Goal: Information Seeking & Learning: Understand process/instructions

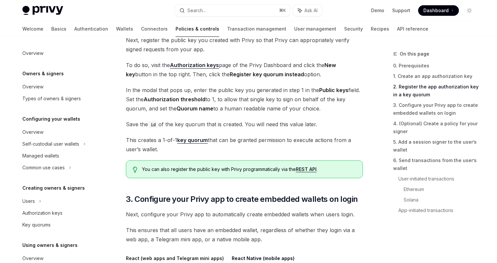
scroll to position [212, 0]
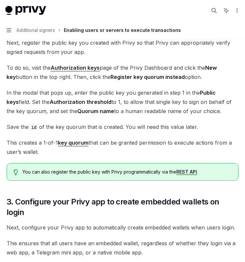
type textarea "*"
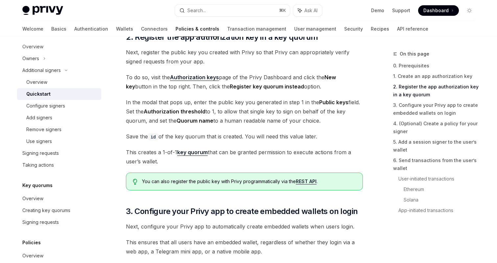
scroll to position [428, 0]
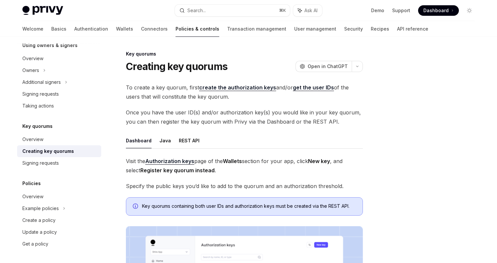
scroll to position [1, 0]
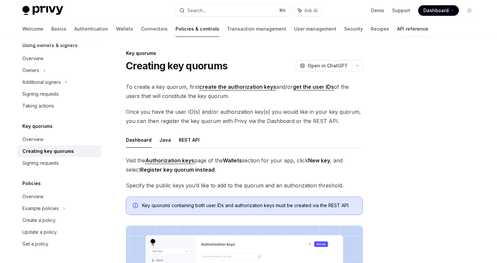
click at [397, 28] on link "API reference" at bounding box center [412, 29] width 31 height 16
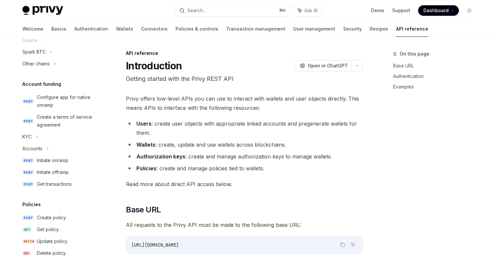
type textarea "*"
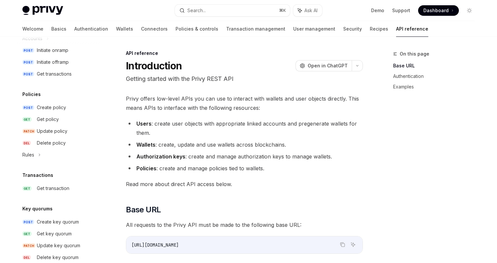
scroll to position [310, 0]
click at [69, 119] on div "Get policy" at bounding box center [67, 119] width 60 height 8
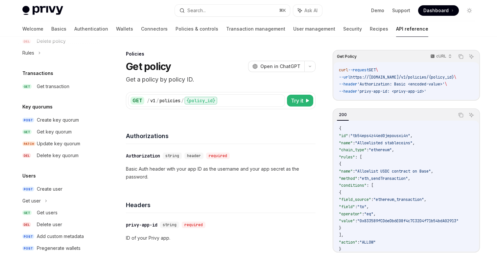
scroll to position [416, 0]
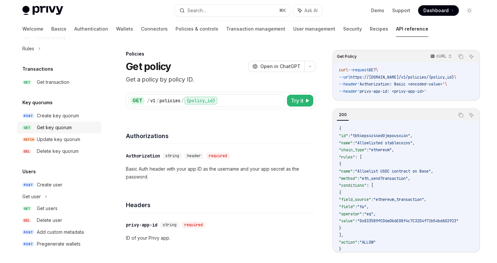
click at [68, 127] on div "Get key quorum" at bounding box center [54, 128] width 35 height 8
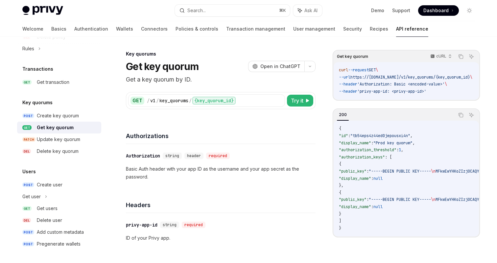
click at [64, 131] on div "Get key quorum" at bounding box center [55, 128] width 37 height 8
click at [65, 128] on div "Get key quorum" at bounding box center [55, 128] width 37 height 8
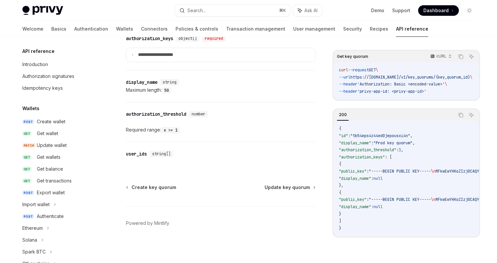
scroll to position [282, 0]
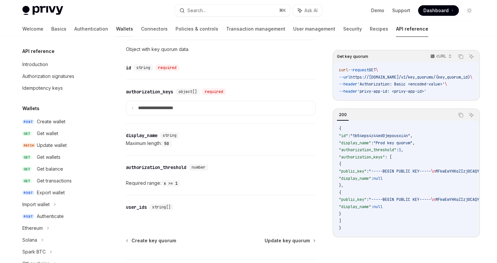
click at [116, 27] on link "Wallets" at bounding box center [124, 29] width 17 height 16
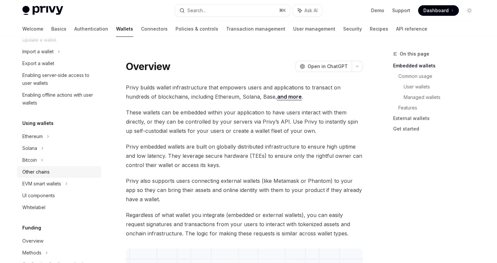
scroll to position [101, 0]
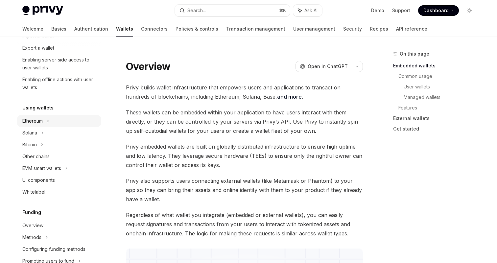
click at [44, 7] on div "Ethereum" at bounding box center [59, 1] width 84 height 12
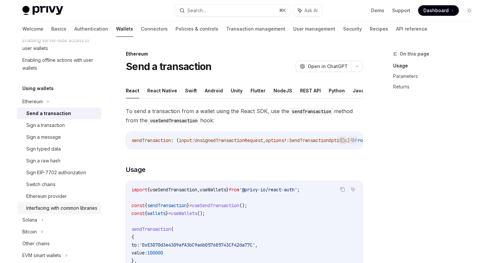
scroll to position [121, 0]
click at [60, 204] on div "Interfacing with common libraries" at bounding box center [61, 208] width 71 height 8
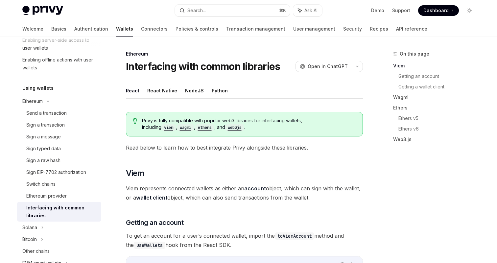
click at [213, 93] on button "Python" at bounding box center [220, 90] width 16 height 15
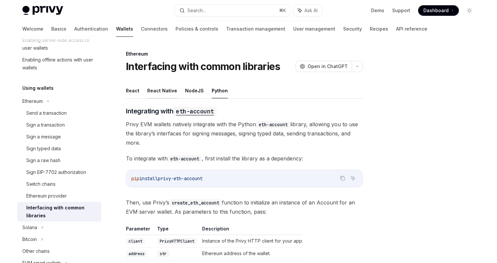
click at [151, 93] on button "React Native" at bounding box center [162, 90] width 30 height 15
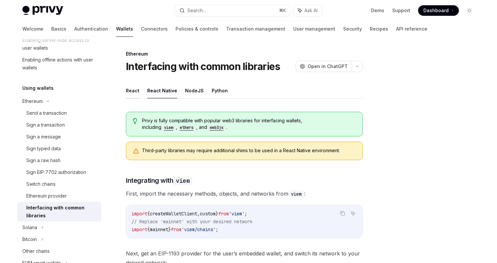
click at [135, 89] on button "React" at bounding box center [132, 90] width 13 height 15
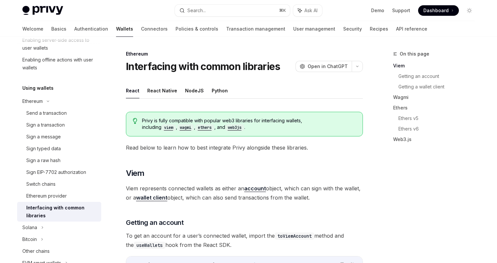
click at [171, 69] on h1 "Interfacing with common libraries" at bounding box center [203, 66] width 154 height 12
click at [212, 88] on button "Python" at bounding box center [220, 90] width 16 height 15
type textarea "*"
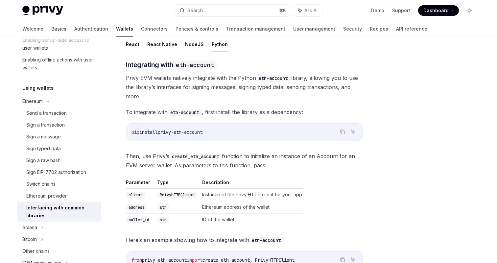
scroll to position [48, 0]
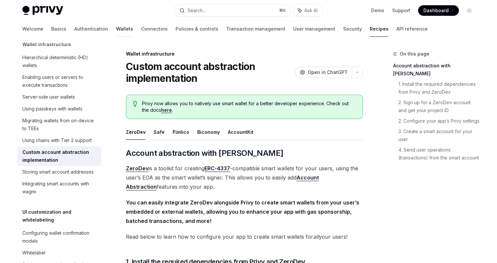
click at [116, 32] on link "Wallets" at bounding box center [124, 29] width 17 height 16
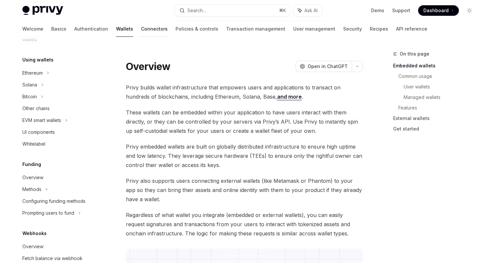
scroll to position [150, 0]
click at [176, 32] on link "Policies & controls" at bounding box center [197, 29] width 43 height 16
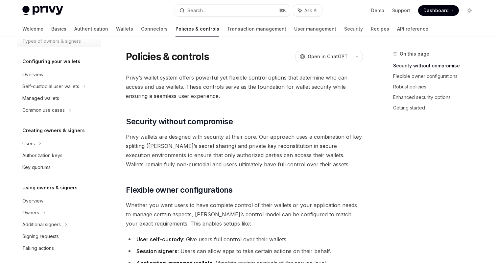
scroll to position [58, 0]
click at [84, 86] on icon at bounding box center [84, 86] width 3 height 8
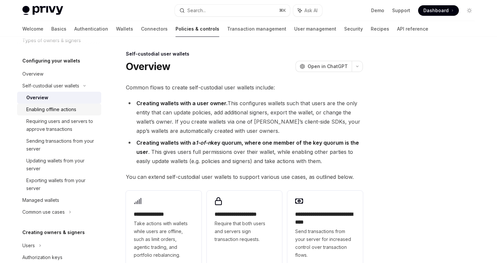
click at [73, 115] on link "Enabling offline actions" at bounding box center [59, 110] width 84 height 12
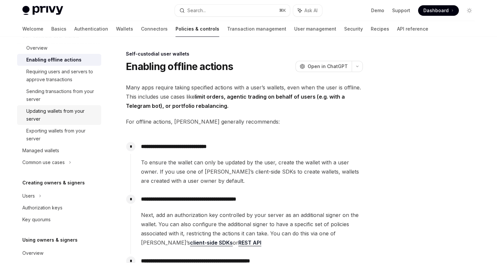
scroll to position [180, 0]
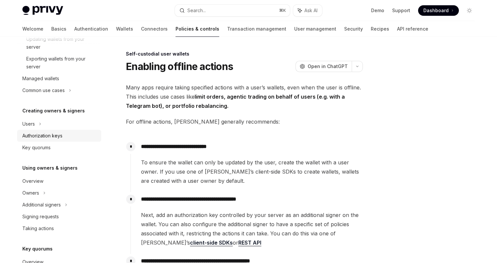
click at [55, 136] on div "Authorization keys" at bounding box center [42, 136] width 40 height 8
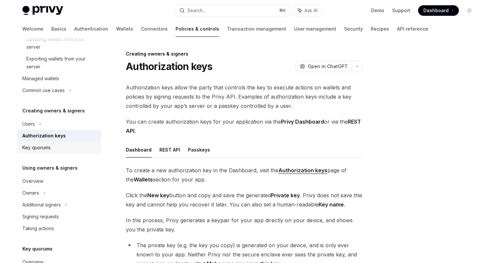
click at [55, 149] on div "Key quorums" at bounding box center [59, 148] width 75 height 8
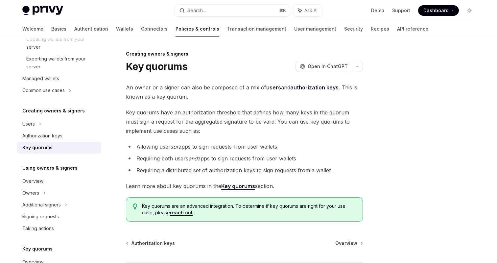
scroll to position [56, 0]
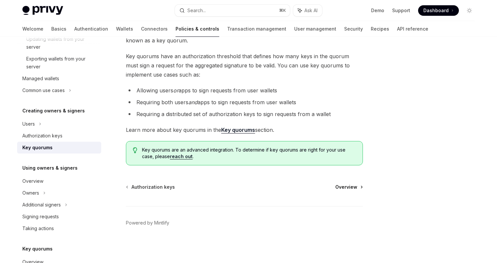
click at [340, 186] on span "Overview" at bounding box center [346, 187] width 22 height 7
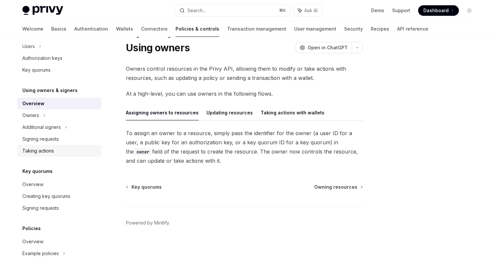
scroll to position [264, 0]
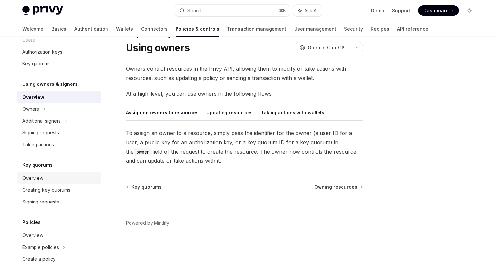
click at [44, 175] on div "Overview" at bounding box center [59, 178] width 75 height 8
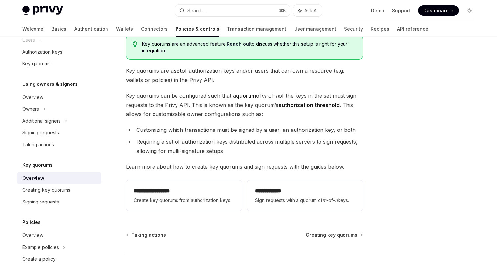
scroll to position [48, 0]
click at [328, 237] on span "Creating key quorums" at bounding box center [332, 234] width 52 height 7
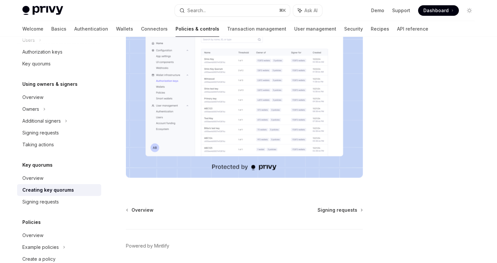
scroll to position [241, 0]
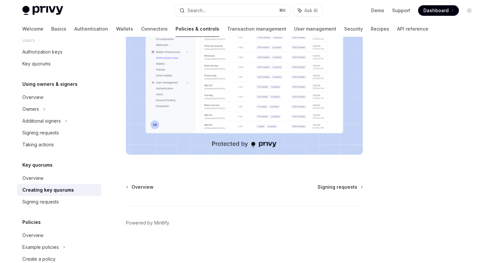
click at [329, 193] on div "Overview Signing requests Powered by [PERSON_NAME]" at bounding box center [244, 223] width 237 height 79
click at [330, 187] on span "Signing requests" at bounding box center [338, 187] width 40 height 7
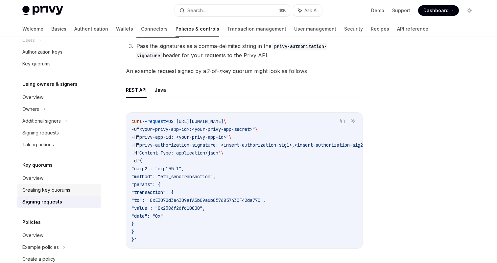
click at [51, 191] on div "Creating key quorums" at bounding box center [46, 190] width 48 height 8
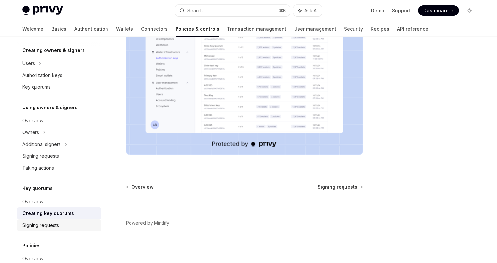
scroll to position [237, 0]
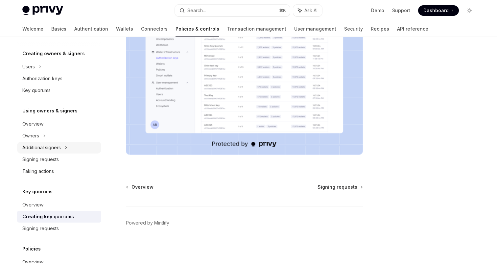
click at [62, 147] on div "Additional signers" at bounding box center [59, 148] width 84 height 12
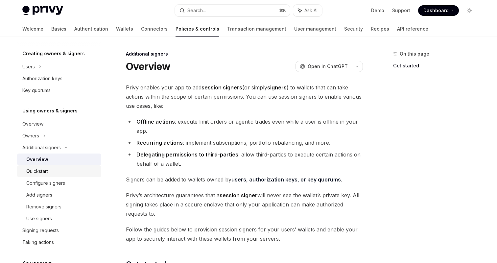
click at [56, 177] on link "Quickstart" at bounding box center [59, 171] width 84 height 12
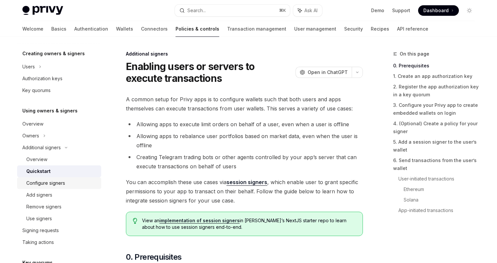
click at [62, 182] on div "Configure signers" at bounding box center [45, 183] width 39 height 8
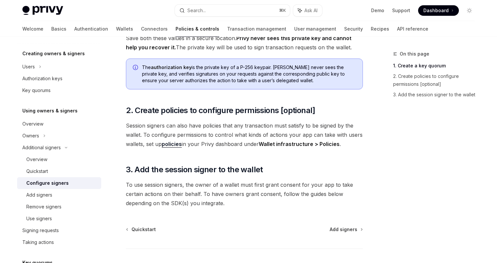
scroll to position [173, 0]
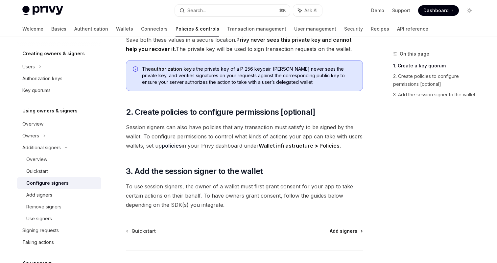
click at [343, 230] on span "Add signers" at bounding box center [344, 231] width 28 height 7
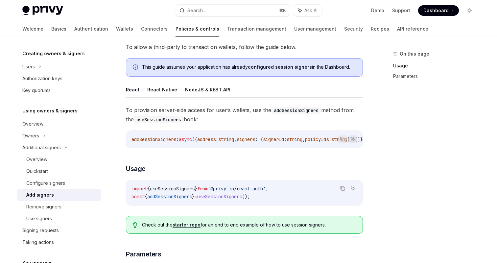
scroll to position [51, 0]
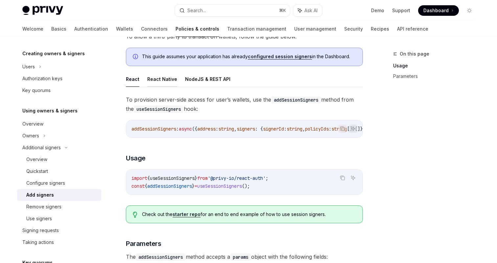
click at [167, 81] on button "React Native" at bounding box center [162, 78] width 30 height 15
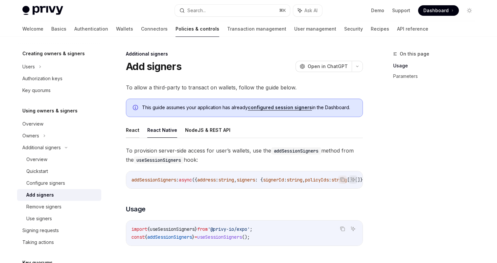
click at [129, 131] on button "React" at bounding box center [132, 129] width 13 height 15
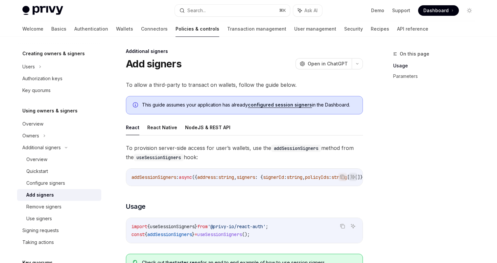
scroll to position [2, 0]
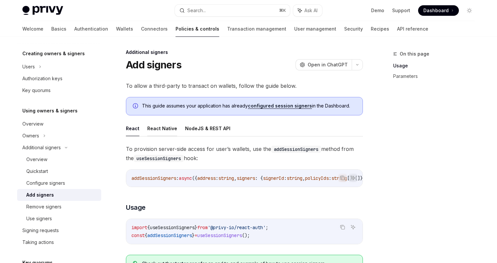
click at [164, 124] on button "React Native" at bounding box center [162, 128] width 30 height 15
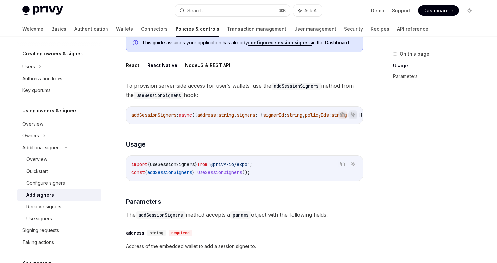
scroll to position [69, 0]
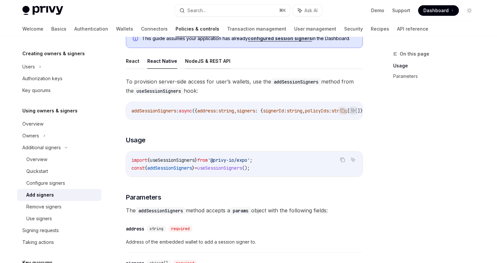
click at [196, 56] on button "NodeJS & REST API" at bounding box center [207, 60] width 45 height 15
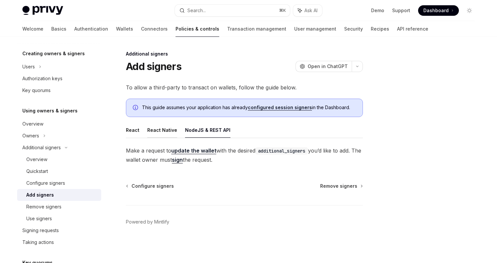
click at [165, 132] on button "React Native" at bounding box center [162, 129] width 30 height 15
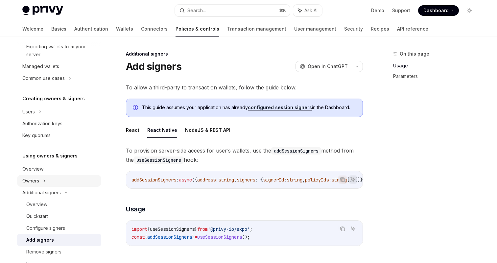
scroll to position [189, 0]
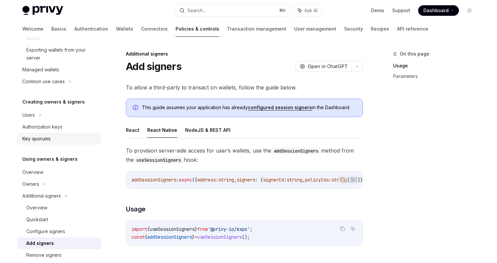
click at [52, 136] on div "Key quorums" at bounding box center [59, 139] width 75 height 8
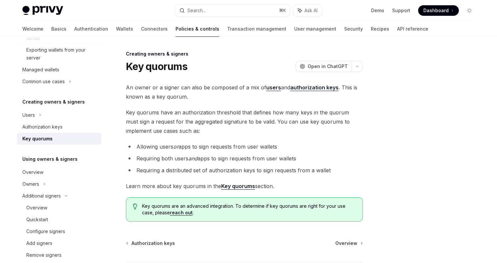
scroll to position [56, 0]
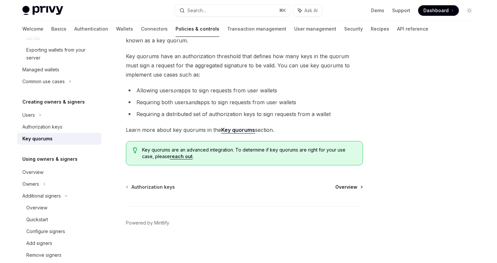
click at [347, 187] on span "Overview" at bounding box center [346, 187] width 22 height 7
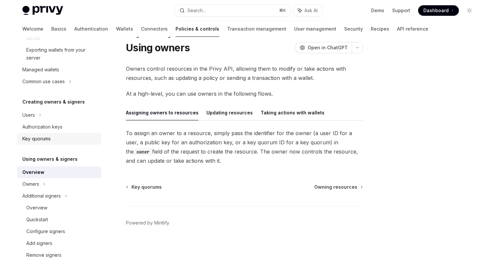
click at [48, 135] on div "Key quorums" at bounding box center [36, 139] width 28 height 8
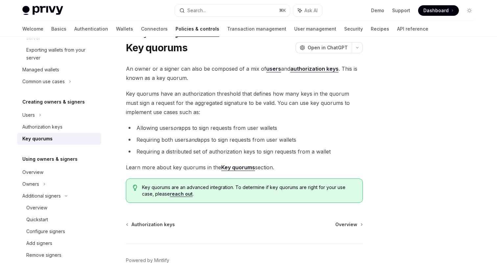
click at [235, 168] on strong "Key quorums" at bounding box center [238, 167] width 34 height 7
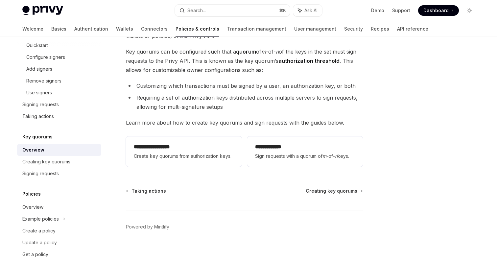
scroll to position [96, 0]
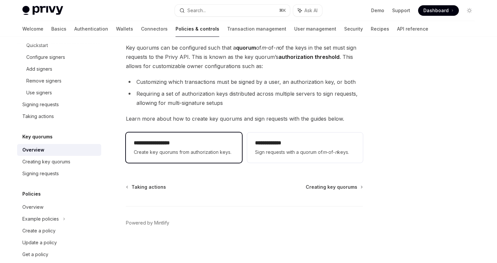
click at [201, 147] on div "**********" at bounding box center [184, 147] width 100 height 17
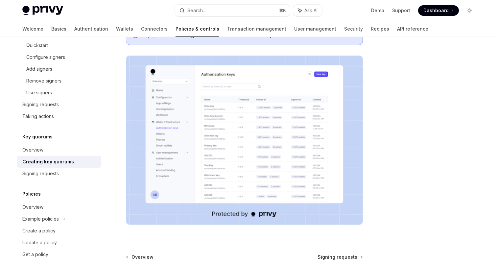
scroll to position [241, 0]
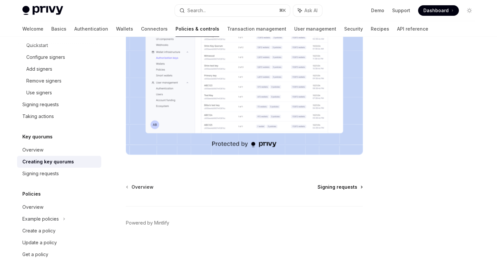
click at [342, 190] on span "Signing requests" at bounding box center [338, 187] width 40 height 7
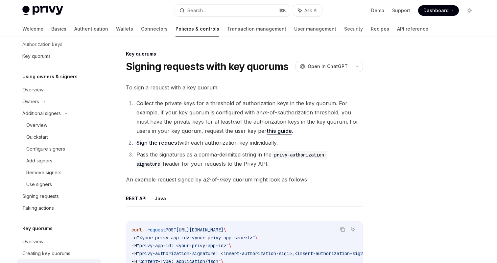
scroll to position [270, 0]
click at [57, 163] on div "Add signers" at bounding box center [61, 162] width 71 height 8
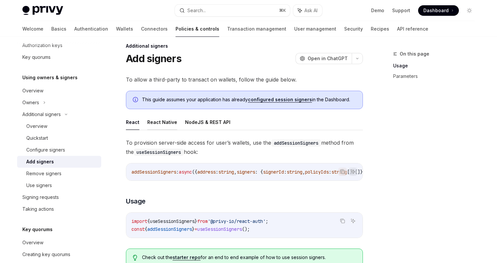
click at [166, 124] on button "React Native" at bounding box center [162, 121] width 30 height 15
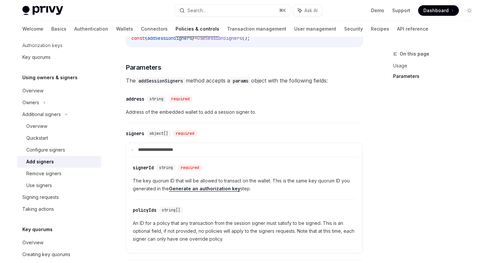
scroll to position [125, 0]
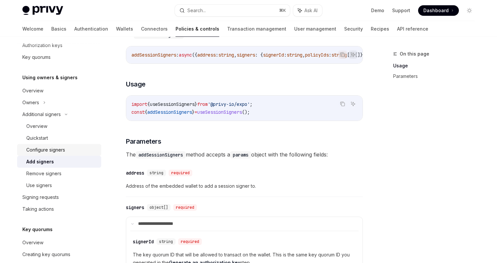
click at [54, 147] on div "Configure signers" at bounding box center [45, 150] width 39 height 8
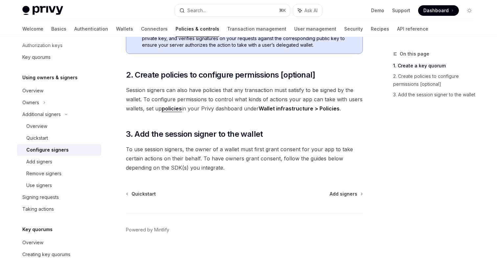
scroll to position [217, 0]
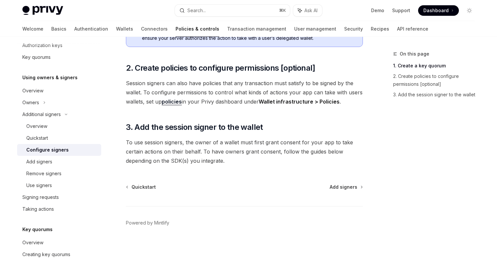
click at [47, 144] on link "Configure signers" at bounding box center [59, 150] width 84 height 12
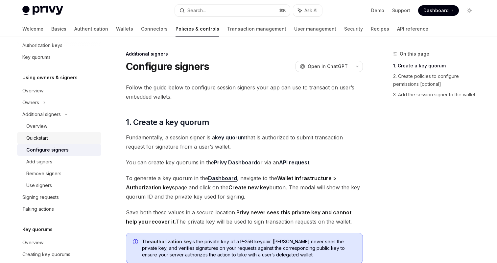
click at [48, 137] on div "Quickstart" at bounding box center [37, 138] width 22 height 8
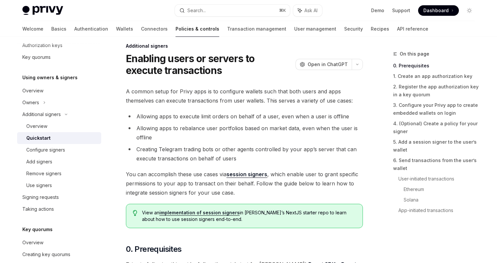
scroll to position [11, 0]
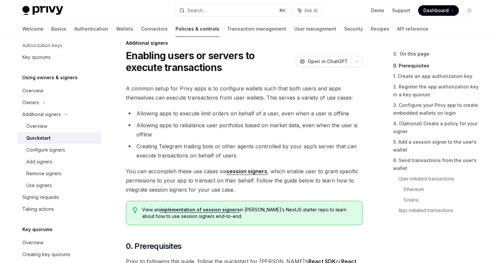
click at [42, 138] on div "Quickstart" at bounding box center [38, 138] width 24 height 8
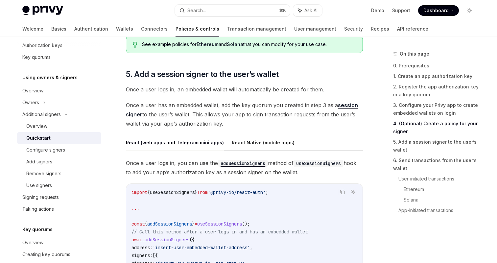
scroll to position [1021, 0]
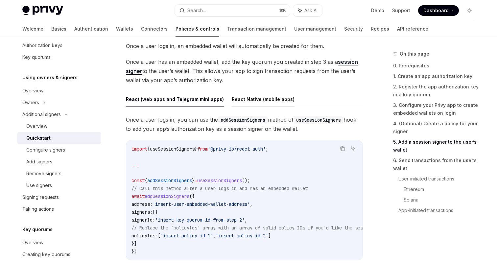
click at [250, 98] on button "React Native (mobile apps)" at bounding box center [263, 98] width 63 height 15
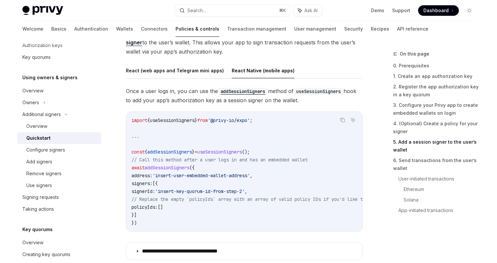
scroll to position [1147, 0]
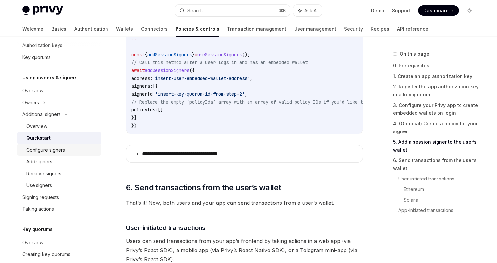
click at [68, 155] on link "Configure signers" at bounding box center [59, 150] width 84 height 12
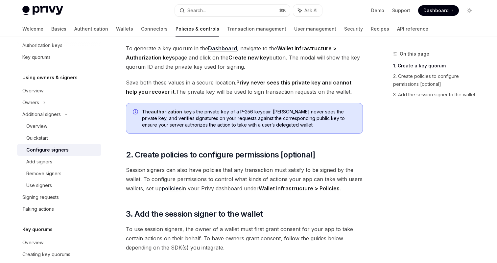
scroll to position [201, 0]
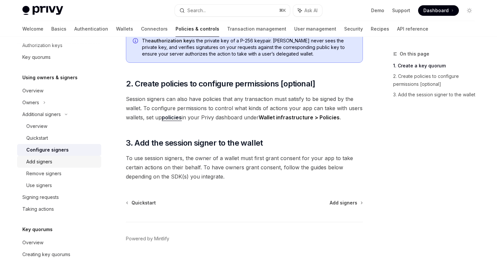
click at [66, 164] on div "Add signers" at bounding box center [61, 162] width 71 height 8
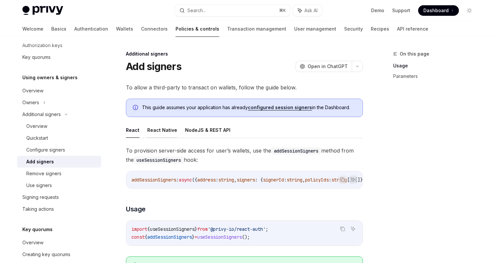
click at [162, 128] on button "React Native" at bounding box center [162, 129] width 30 height 15
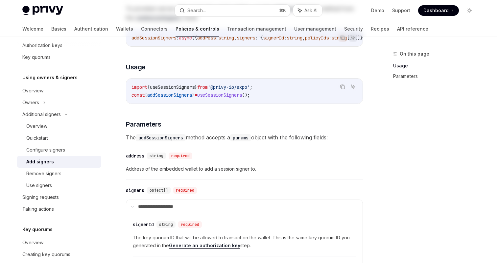
scroll to position [170, 0]
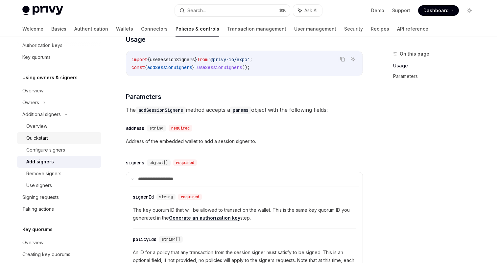
click at [66, 141] on div "Quickstart" at bounding box center [61, 138] width 71 height 8
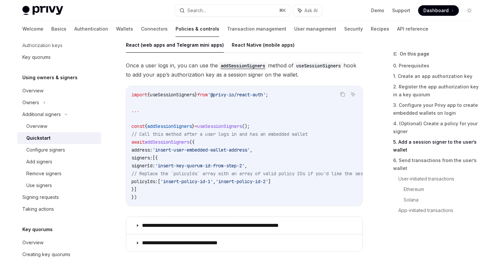
scroll to position [1062, 0]
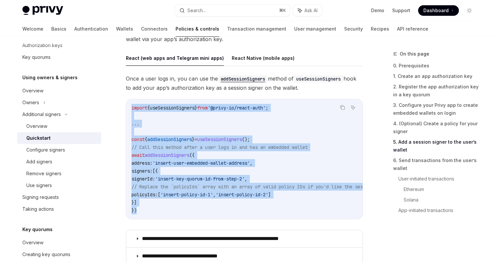
drag, startPoint x: 141, startPoint y: 210, endPoint x: 124, endPoint y: 105, distance: 107.3
copy code "import { useSessionSigners } from '@privy-io/react-auth' ; ... const { addSessi…"
click at [253, 59] on button "React Native (mobile apps)" at bounding box center [263, 57] width 63 height 15
type textarea "*"
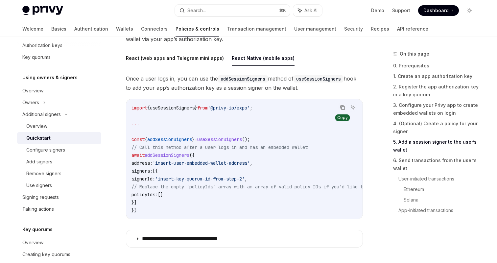
click at [343, 107] on icon "Copy the contents from the code block" at bounding box center [343, 108] width 3 height 3
